Goal: Information Seeking & Learning: Find specific fact

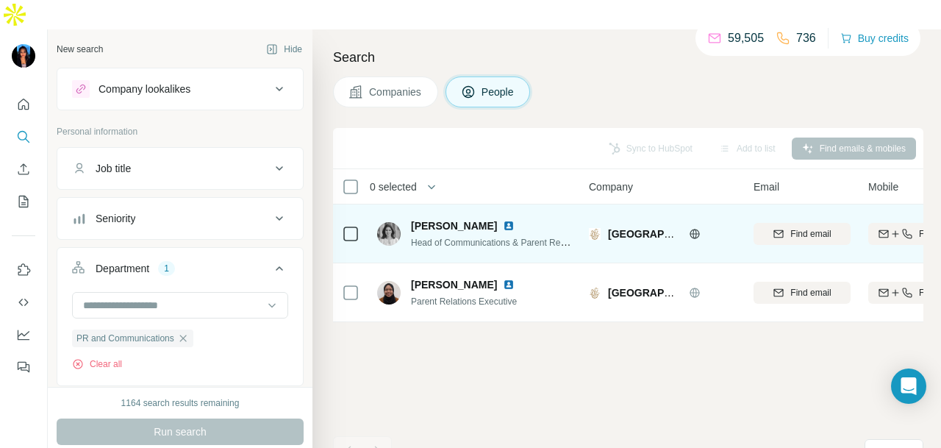
click at [503, 220] on img at bounding box center [509, 226] width 12 height 12
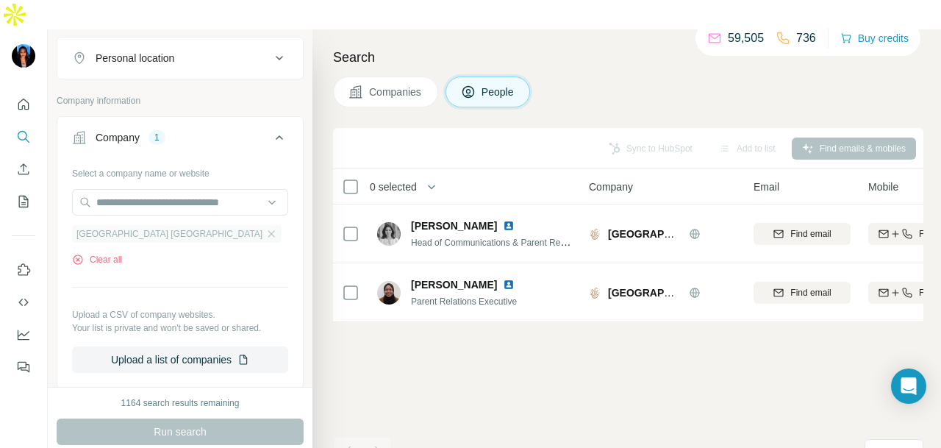
scroll to position [368, 0]
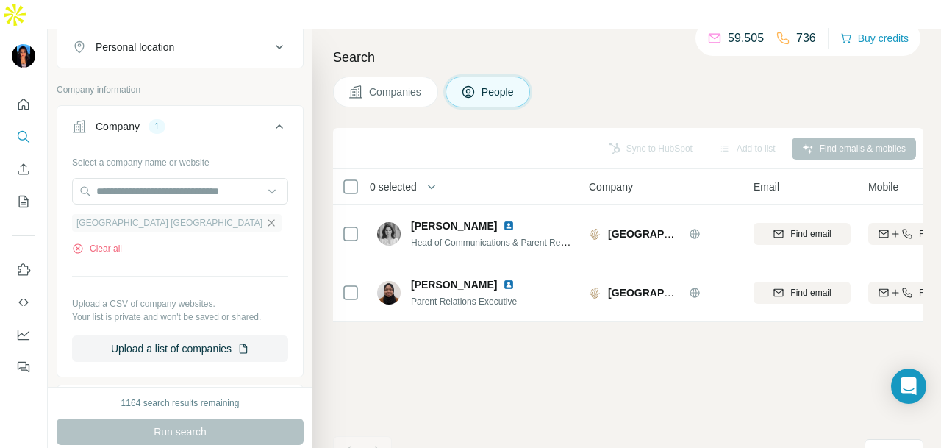
click at [266, 217] on icon "button" at bounding box center [271, 223] width 12 height 12
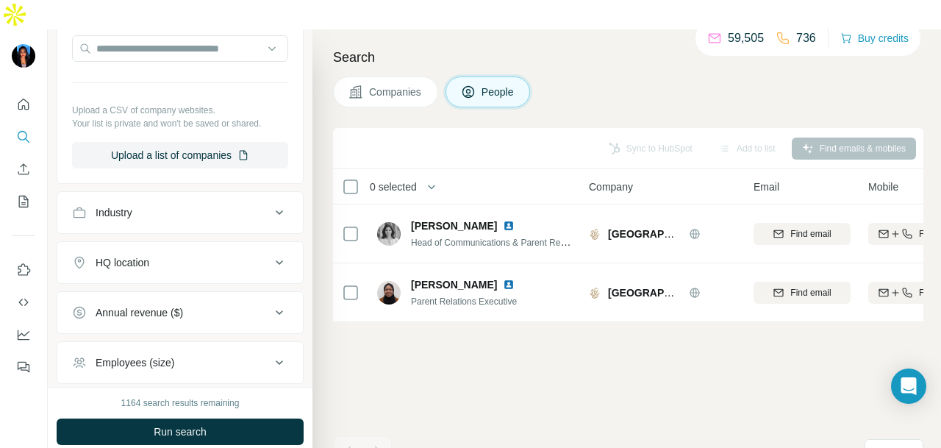
scroll to position [515, 0]
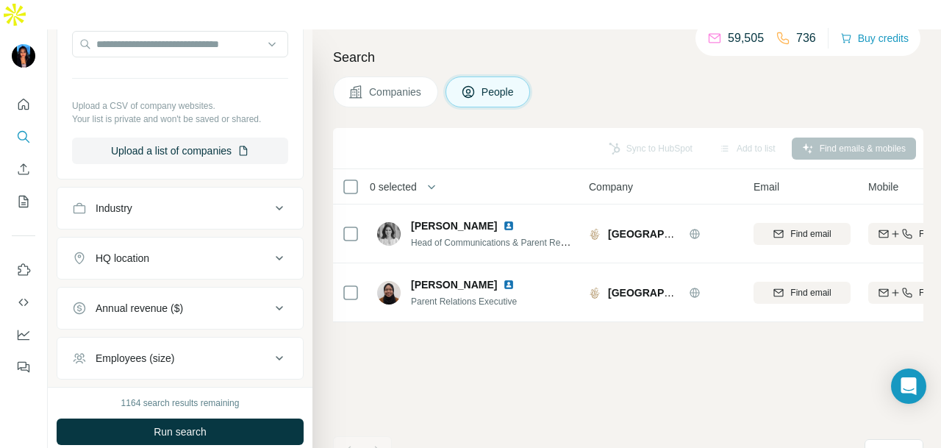
click at [246, 201] on div "Industry" at bounding box center [171, 208] width 199 height 15
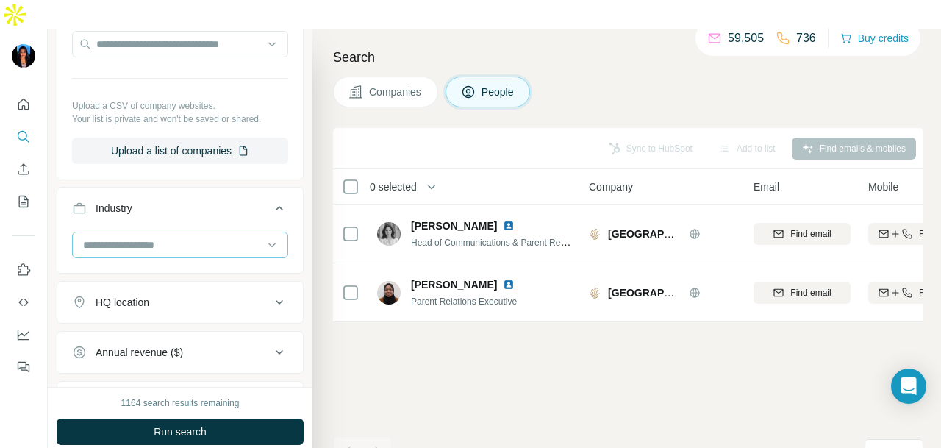
click at [204, 232] on div at bounding box center [173, 244] width 182 height 25
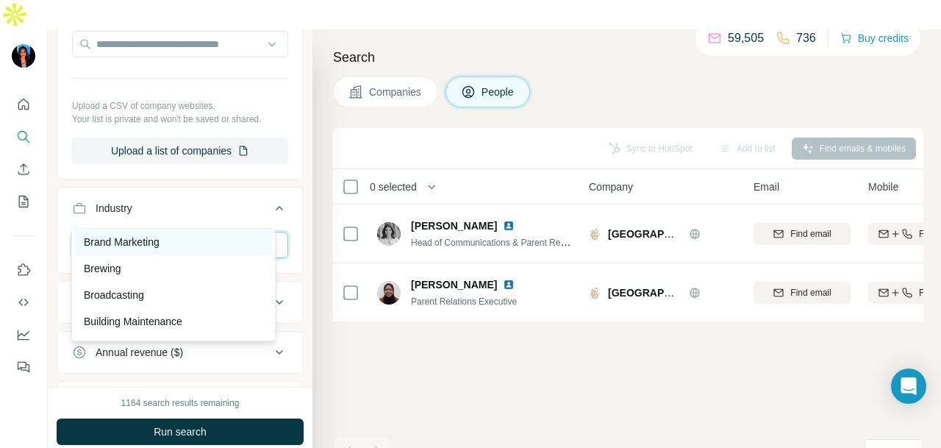
scroll to position [1544, 0]
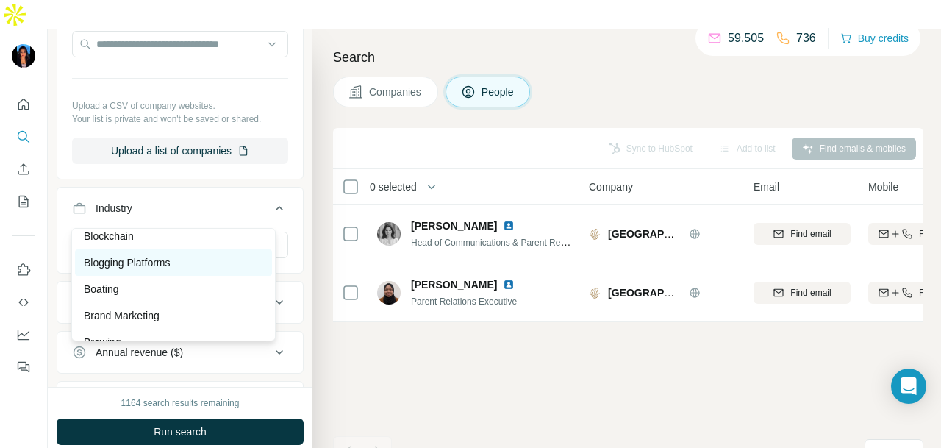
click at [179, 270] on div "Blogging Platforms" at bounding box center [173, 262] width 179 height 15
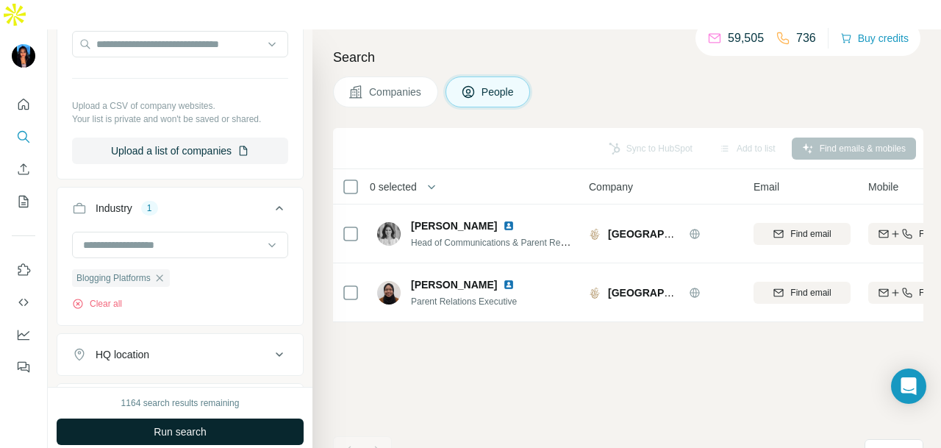
click at [228, 418] on button "Run search" at bounding box center [180, 431] width 247 height 26
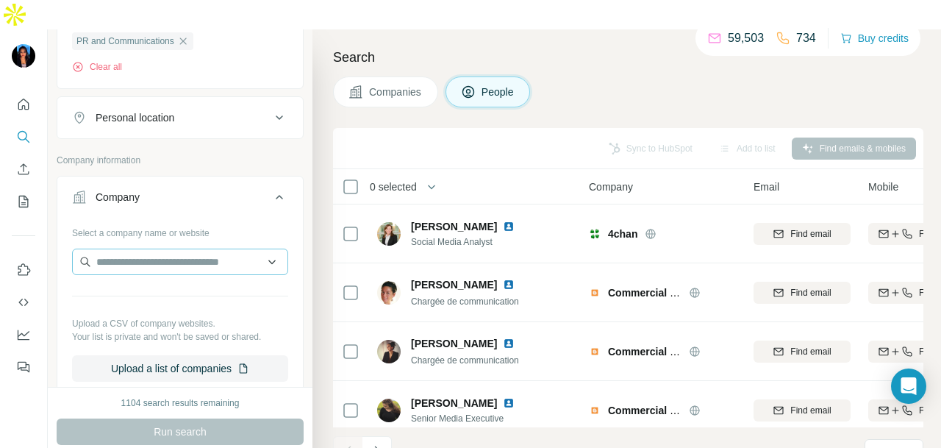
scroll to position [224, 0]
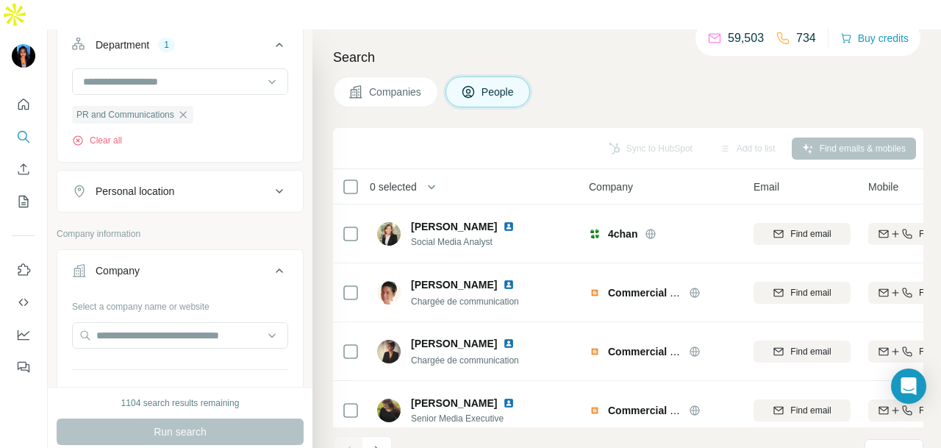
click at [227, 184] on div "Personal location" at bounding box center [171, 191] width 199 height 15
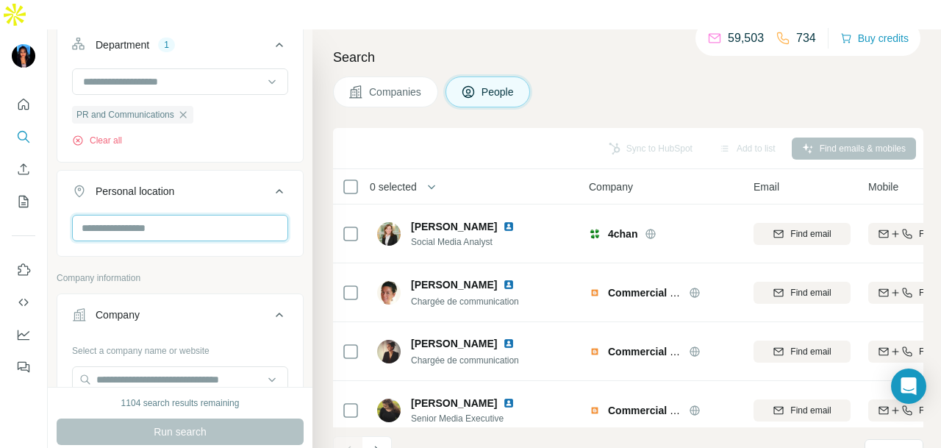
click at [203, 215] on input "text" at bounding box center [180, 228] width 216 height 26
type input "****"
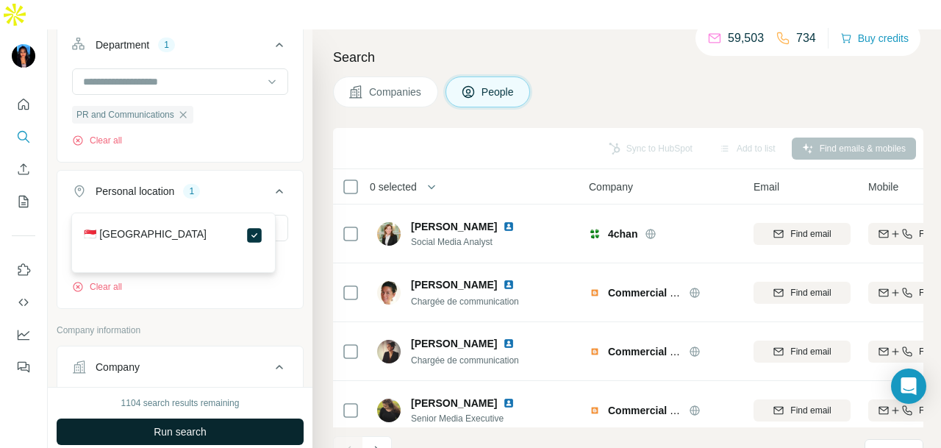
click at [228, 418] on button "Run search" at bounding box center [180, 431] width 247 height 26
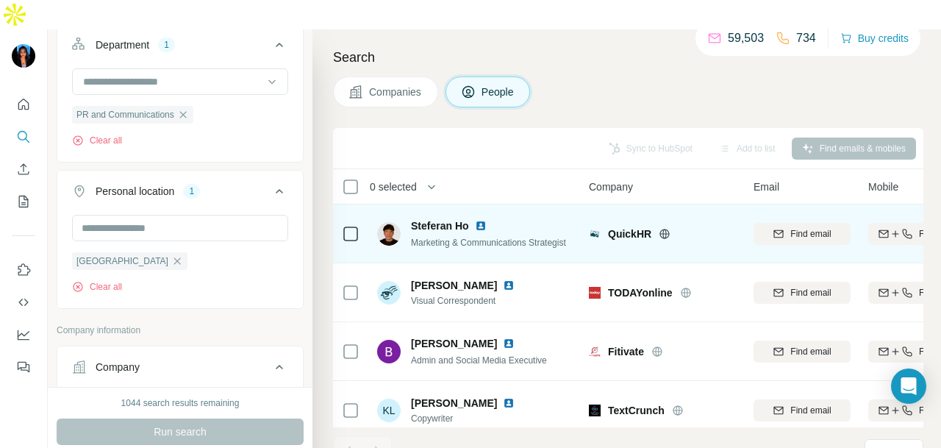
click at [484, 220] on img at bounding box center [481, 226] width 12 height 12
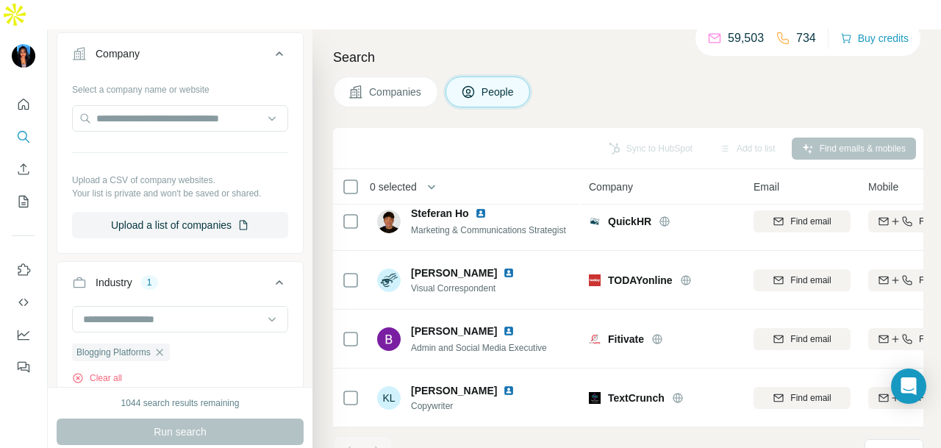
scroll to position [591, 0]
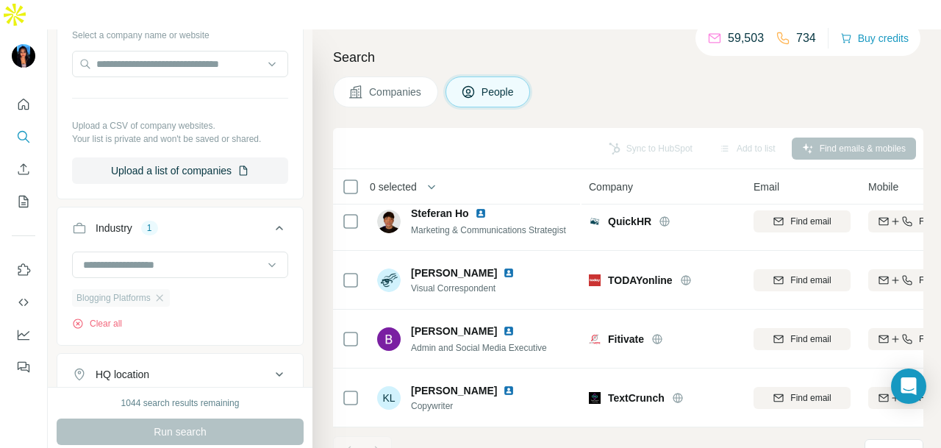
click at [166, 289] on div "Blogging Platforms" at bounding box center [121, 298] width 98 height 18
click at [160, 292] on icon "button" at bounding box center [160, 298] width 12 height 12
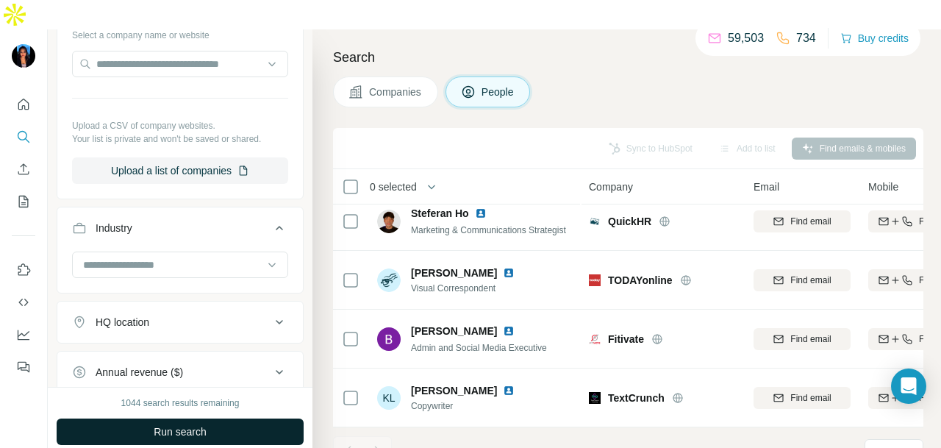
click at [191, 424] on span "Run search" at bounding box center [180, 431] width 53 height 15
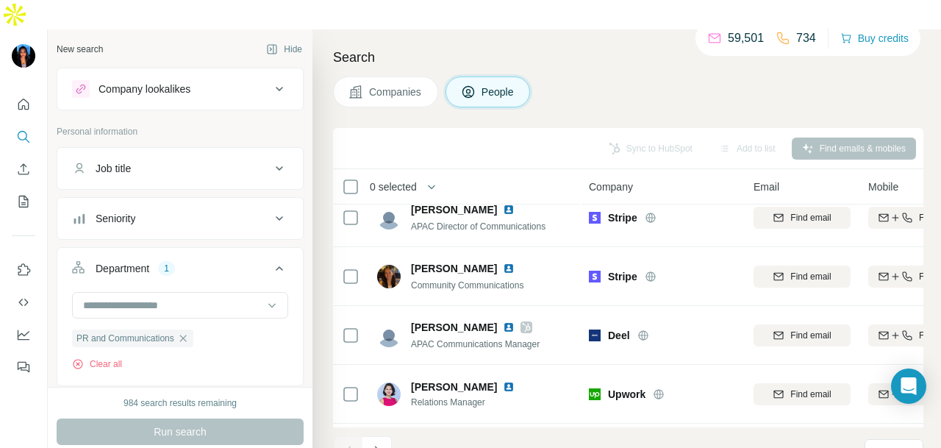
click at [174, 201] on button "Seniority" at bounding box center [180, 218] width 246 height 35
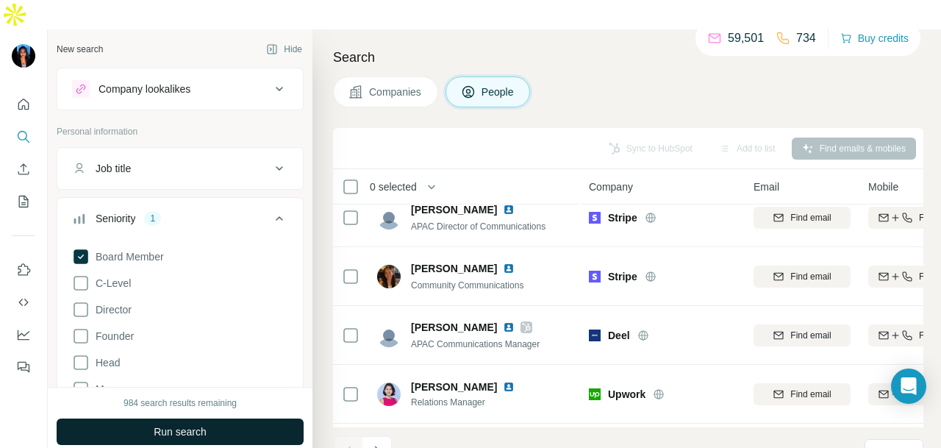
click at [210, 418] on button "Run search" at bounding box center [180, 431] width 247 height 26
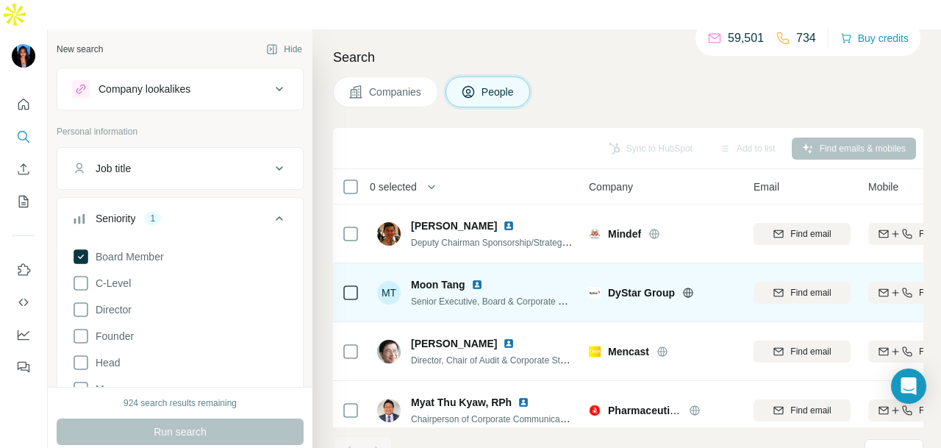
click at [474, 279] on img at bounding box center [477, 285] width 12 height 12
